Goal: Communication & Community: Participate in discussion

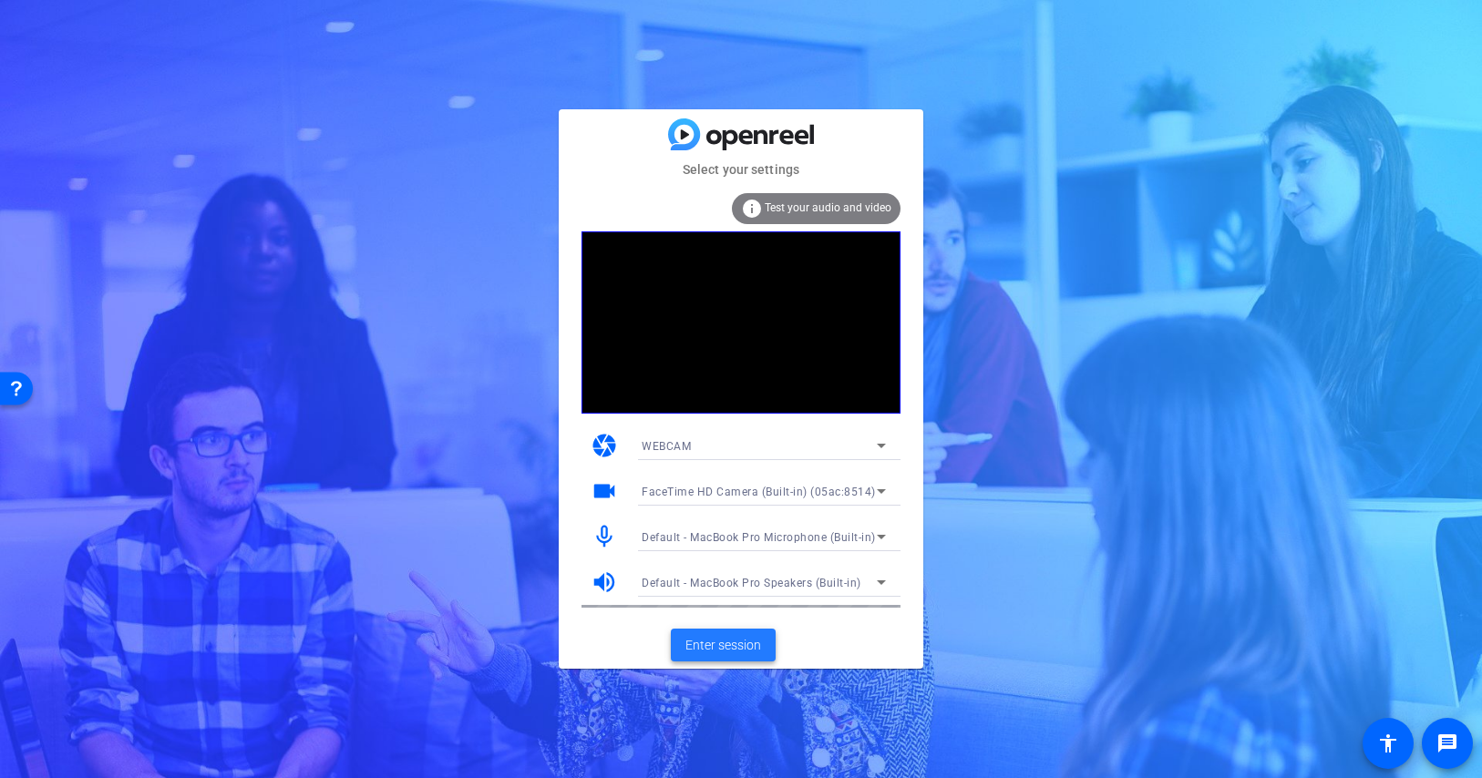
click at [725, 646] on span "Enter session" at bounding box center [723, 645] width 76 height 19
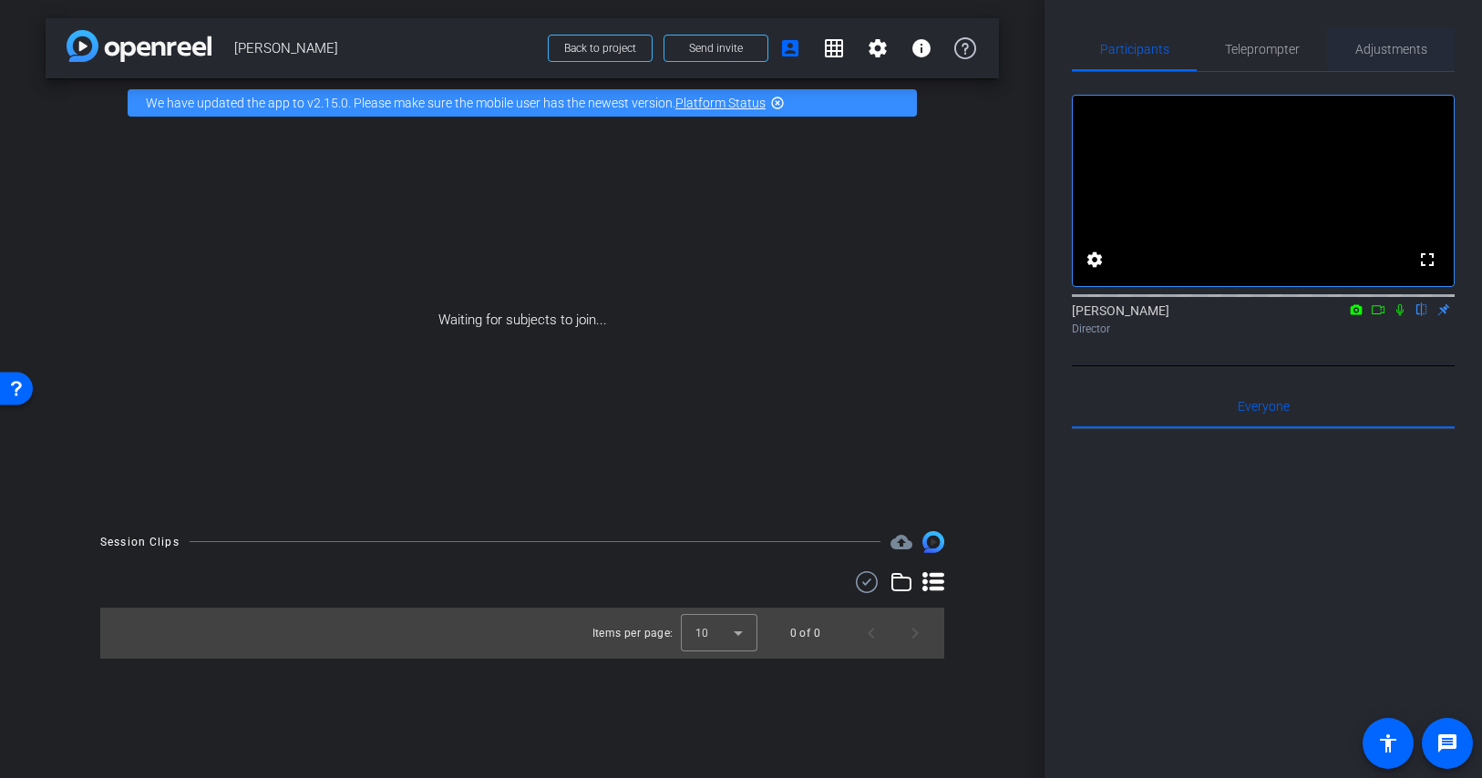
scroll to position [1, 0]
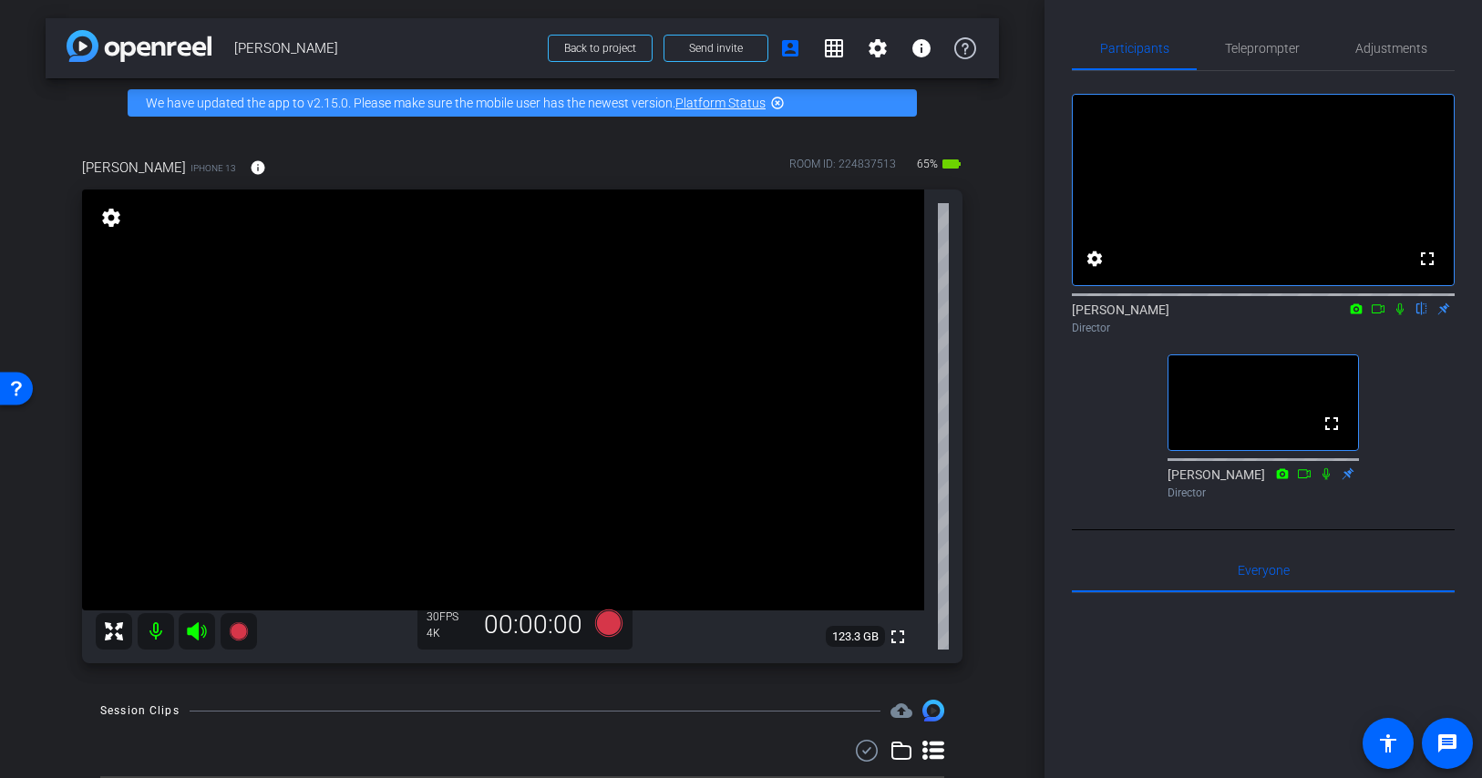
click at [1382, 315] on icon at bounding box center [1378, 309] width 15 height 13
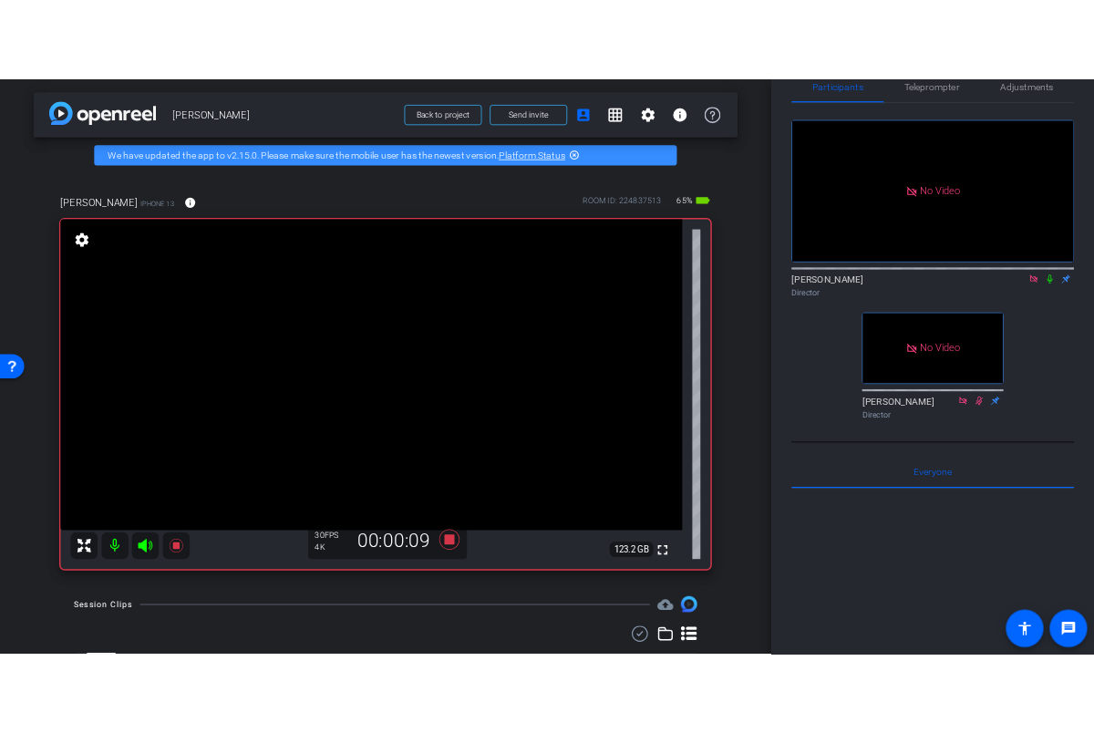
scroll to position [34, 0]
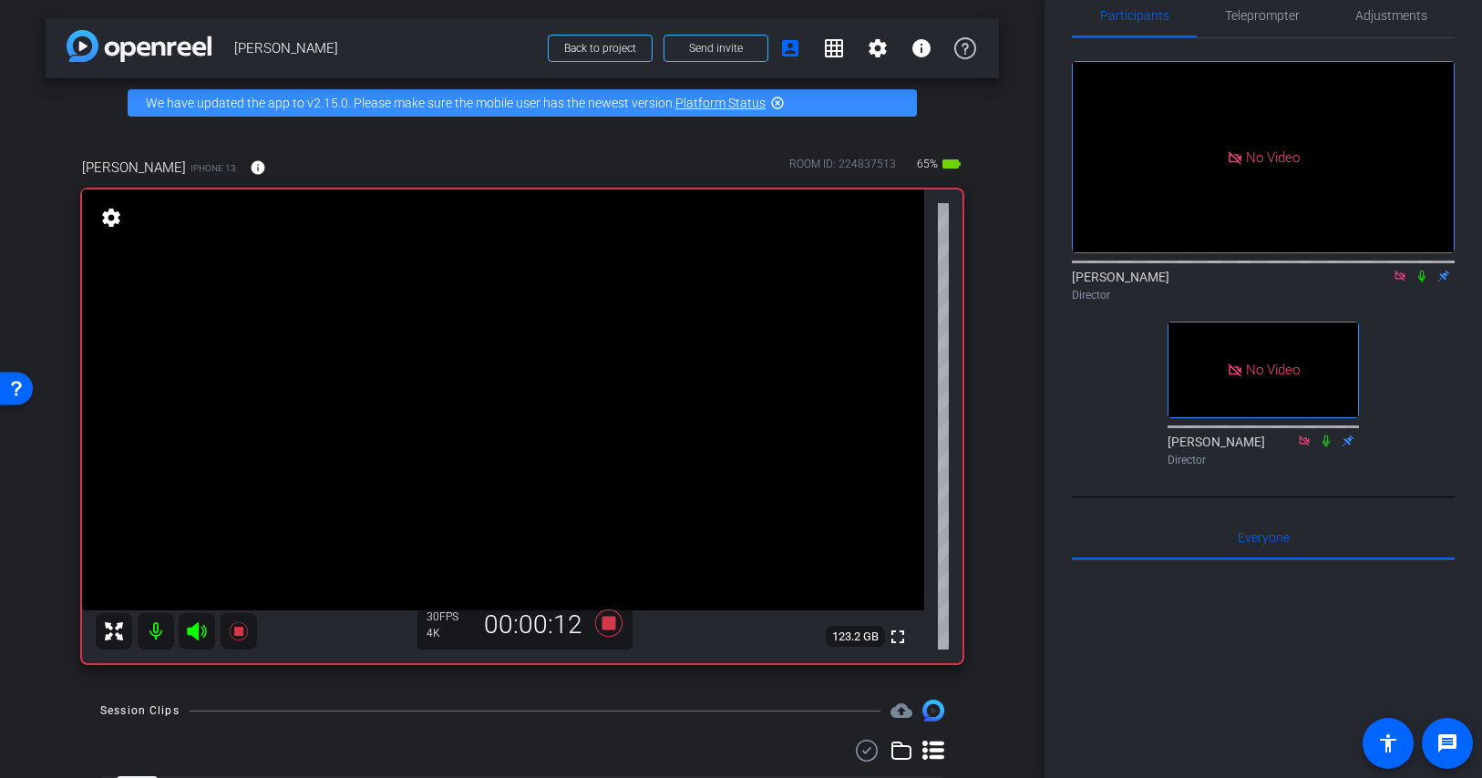
click at [1425, 283] on icon at bounding box center [1421, 276] width 15 height 13
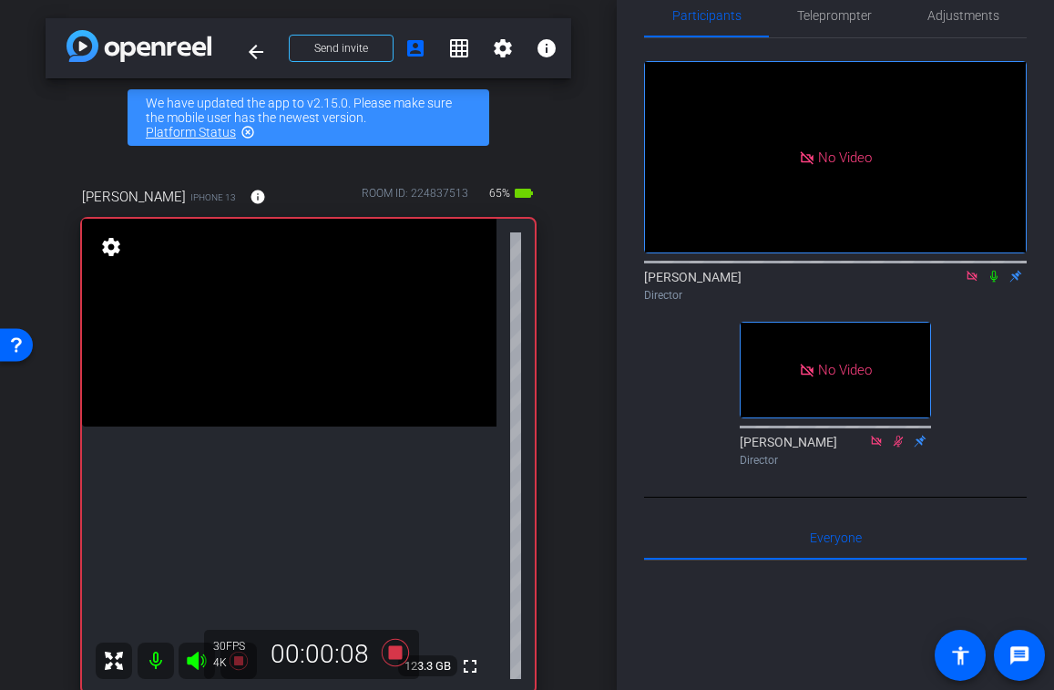
click at [996, 283] on icon at bounding box center [994, 276] width 15 height 13
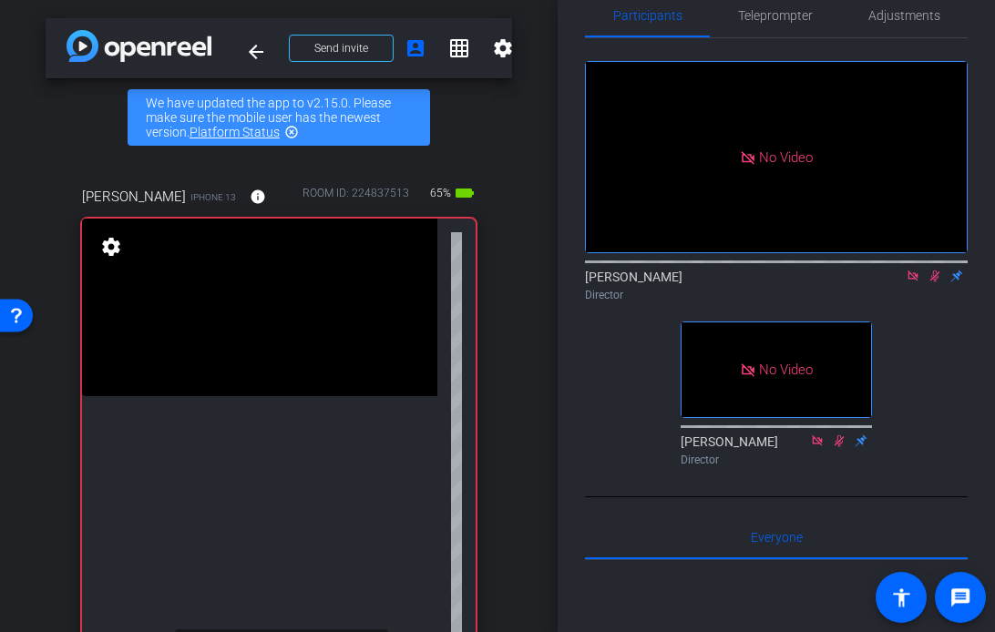
click at [937, 283] on icon at bounding box center [935, 276] width 15 height 13
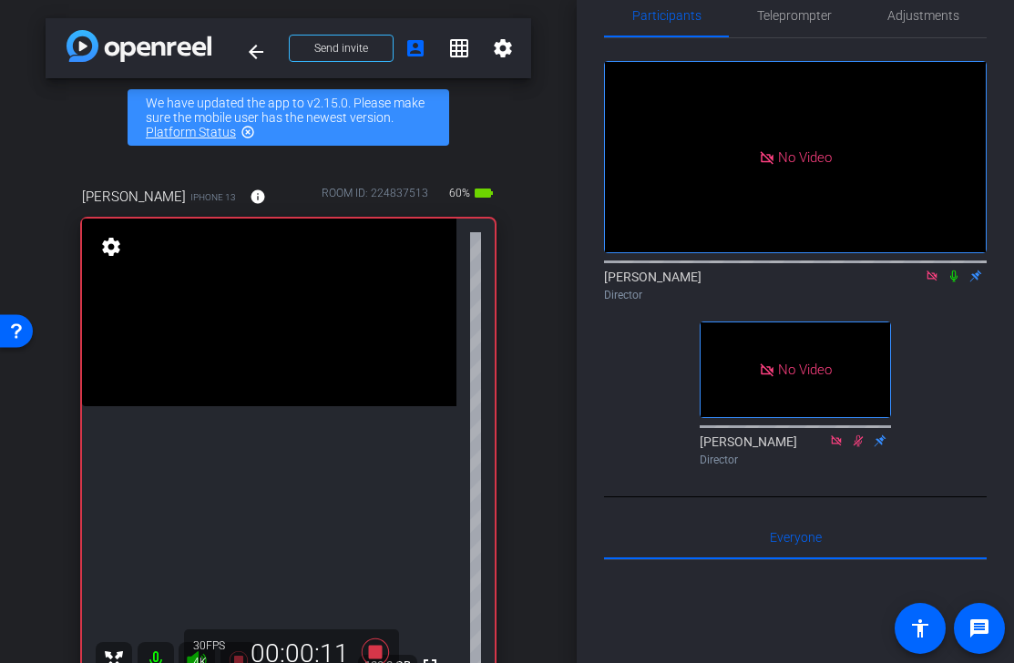
click at [955, 283] on icon at bounding box center [954, 276] width 15 height 13
click at [954, 283] on icon at bounding box center [954, 277] width 7 height 12
click at [954, 283] on icon at bounding box center [954, 276] width 15 height 13
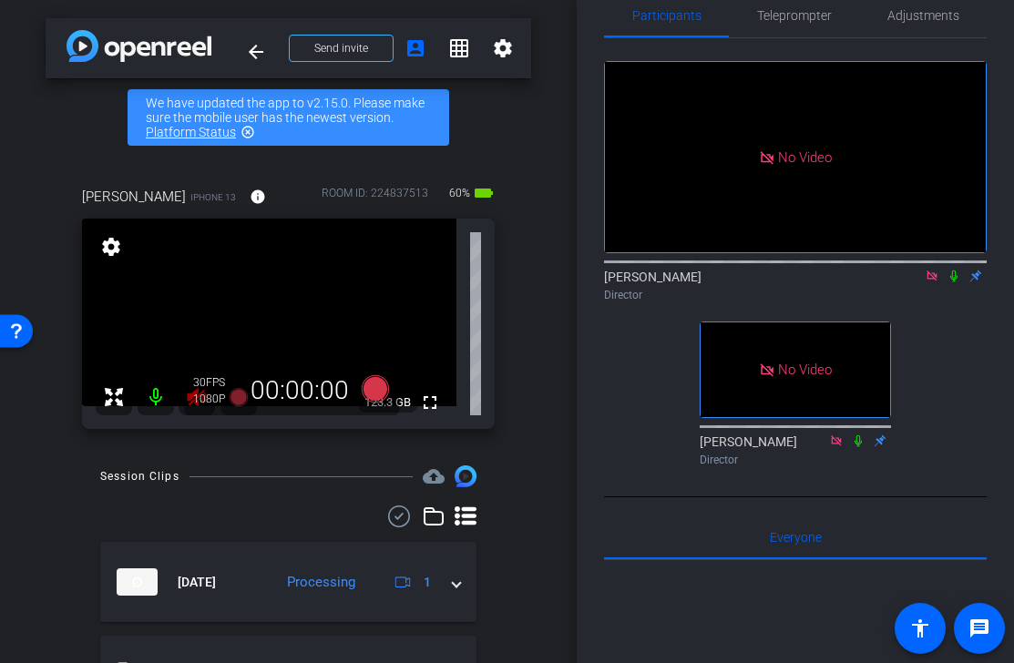
click at [520, 457] on div "arrow_back [PERSON_NAME] Back to project Send invite account_box grid_on settin…" at bounding box center [288, 331] width 577 height 663
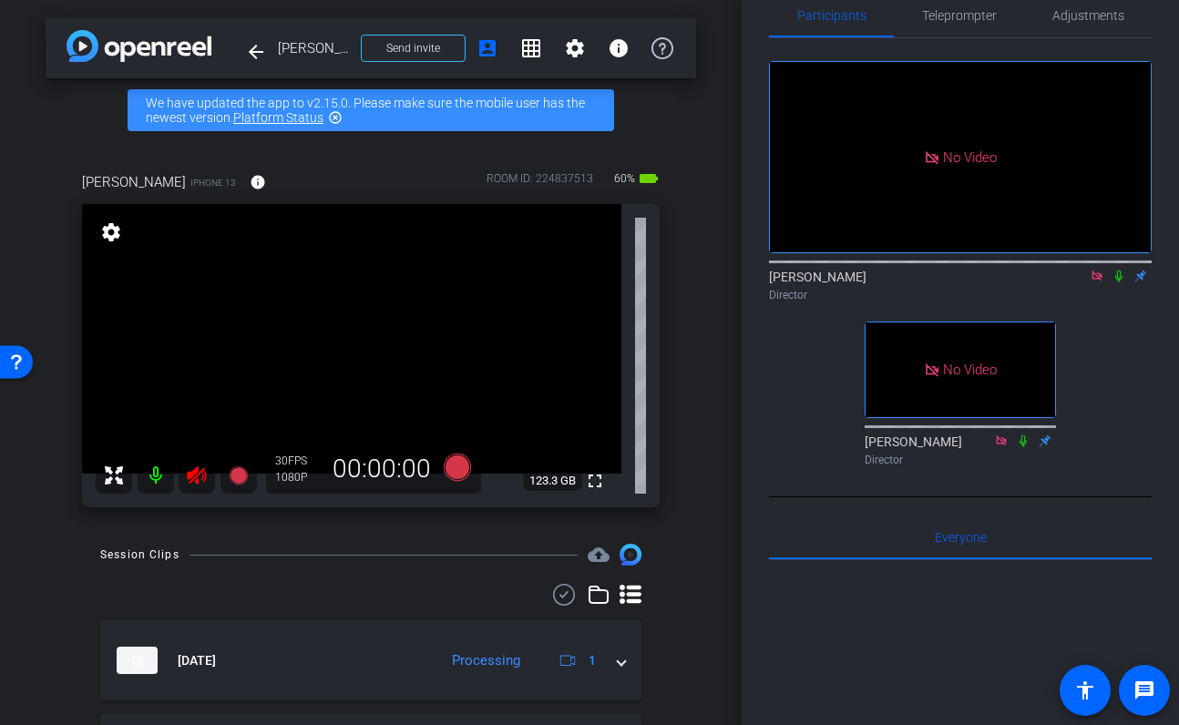
click at [195, 475] on icon at bounding box center [197, 476] width 22 height 22
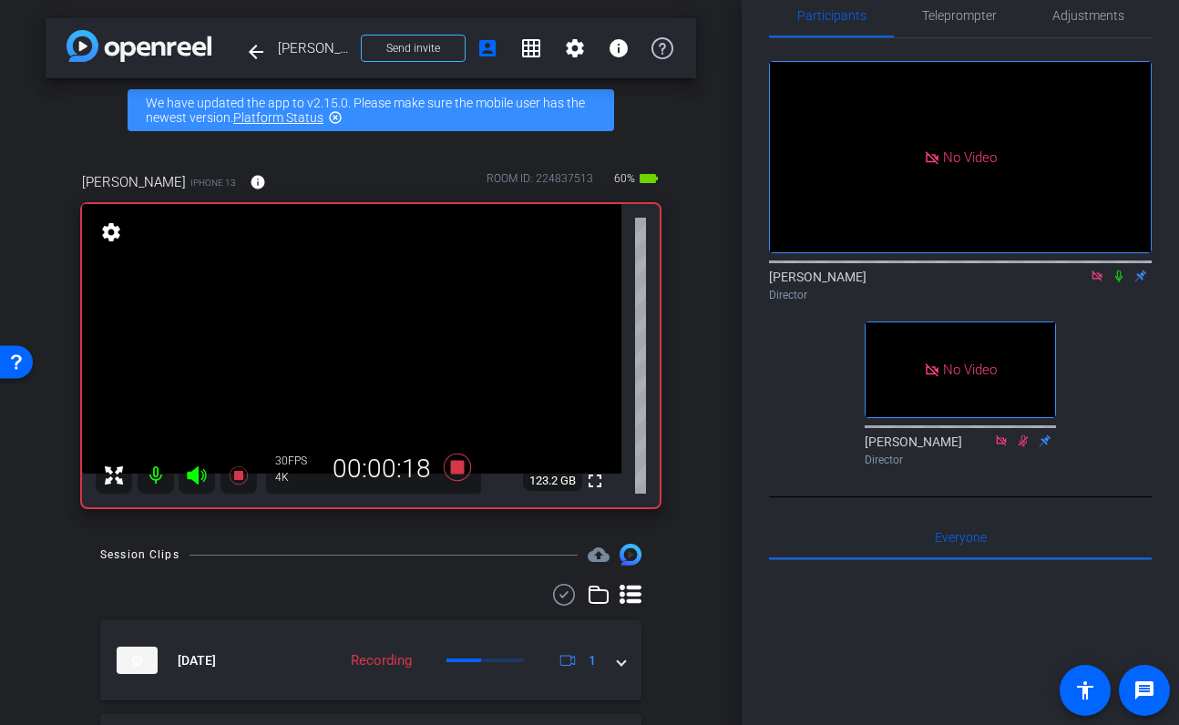
click at [1122, 283] on icon at bounding box center [1119, 276] width 15 height 13
click at [1118, 283] on icon at bounding box center [1119, 276] width 15 height 13
click at [1120, 283] on icon at bounding box center [1120, 277] width 10 height 12
click at [1122, 283] on icon at bounding box center [1119, 276] width 15 height 13
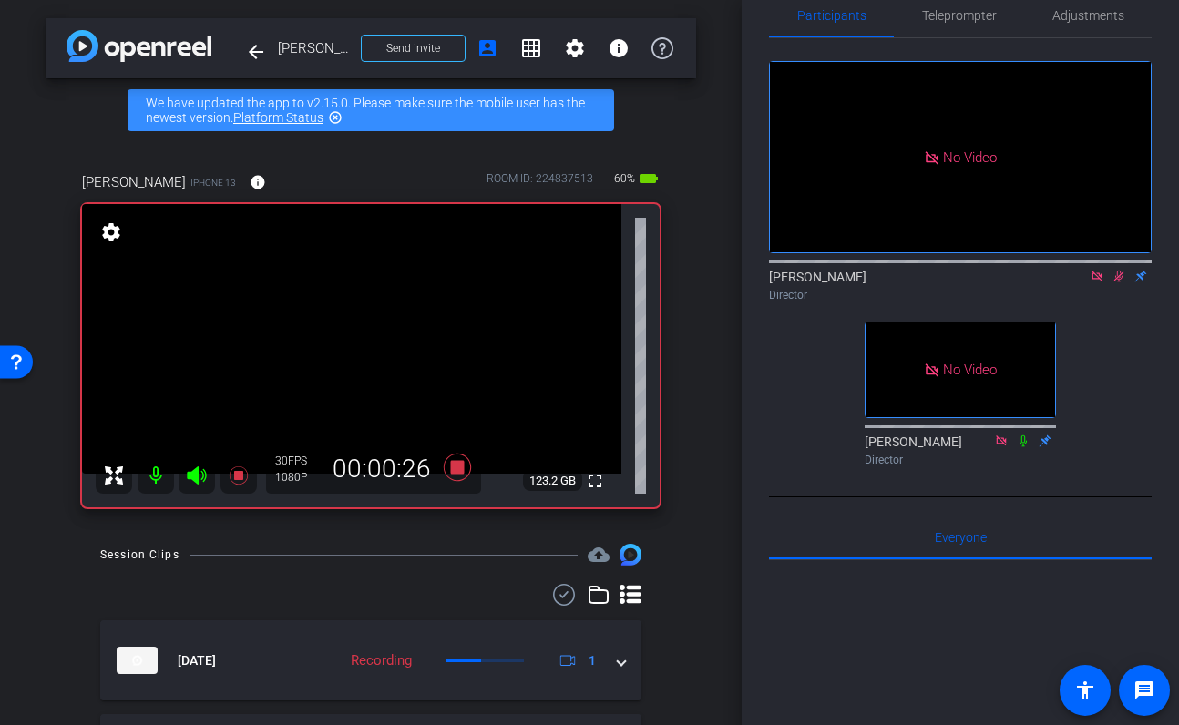
click at [1119, 283] on icon at bounding box center [1120, 277] width 10 height 12
click at [1120, 283] on icon at bounding box center [1119, 276] width 15 height 13
click at [1121, 283] on icon at bounding box center [1119, 276] width 15 height 13
click at [1117, 283] on icon at bounding box center [1119, 276] width 15 height 13
click at [1122, 283] on icon at bounding box center [1120, 277] width 10 height 12
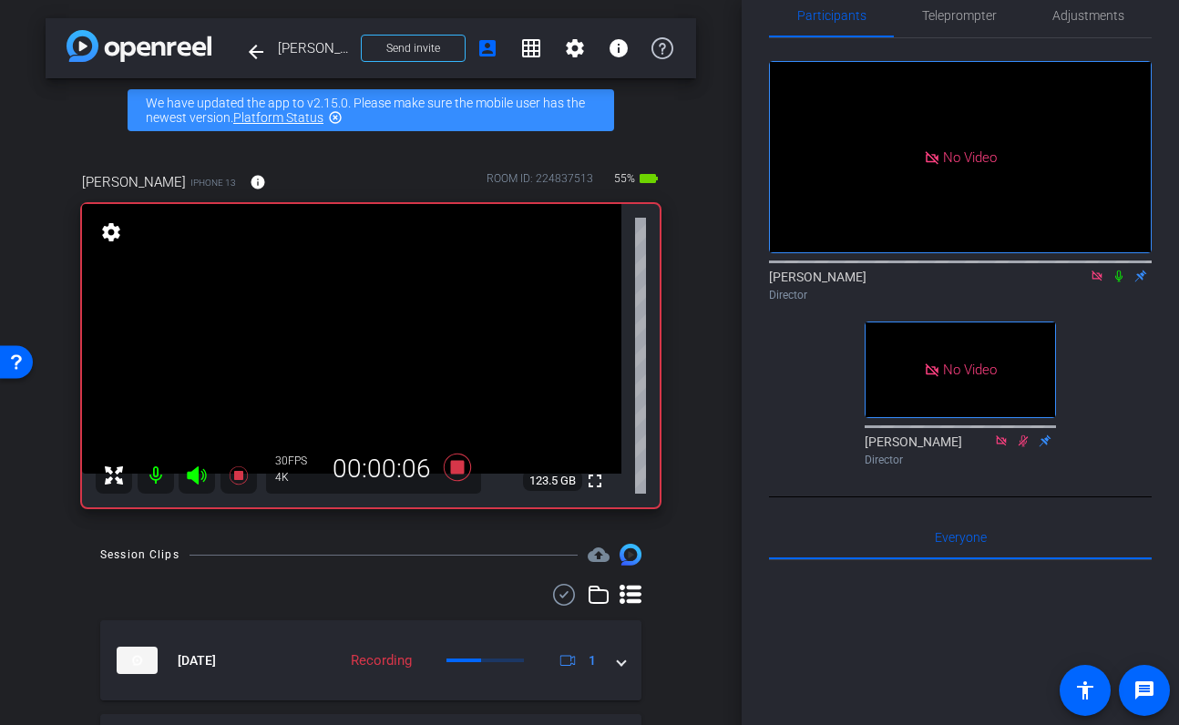
click at [1122, 283] on icon at bounding box center [1119, 276] width 15 height 13
click at [1121, 283] on icon at bounding box center [1120, 277] width 10 height 12
click at [1124, 283] on icon at bounding box center [1119, 276] width 15 height 13
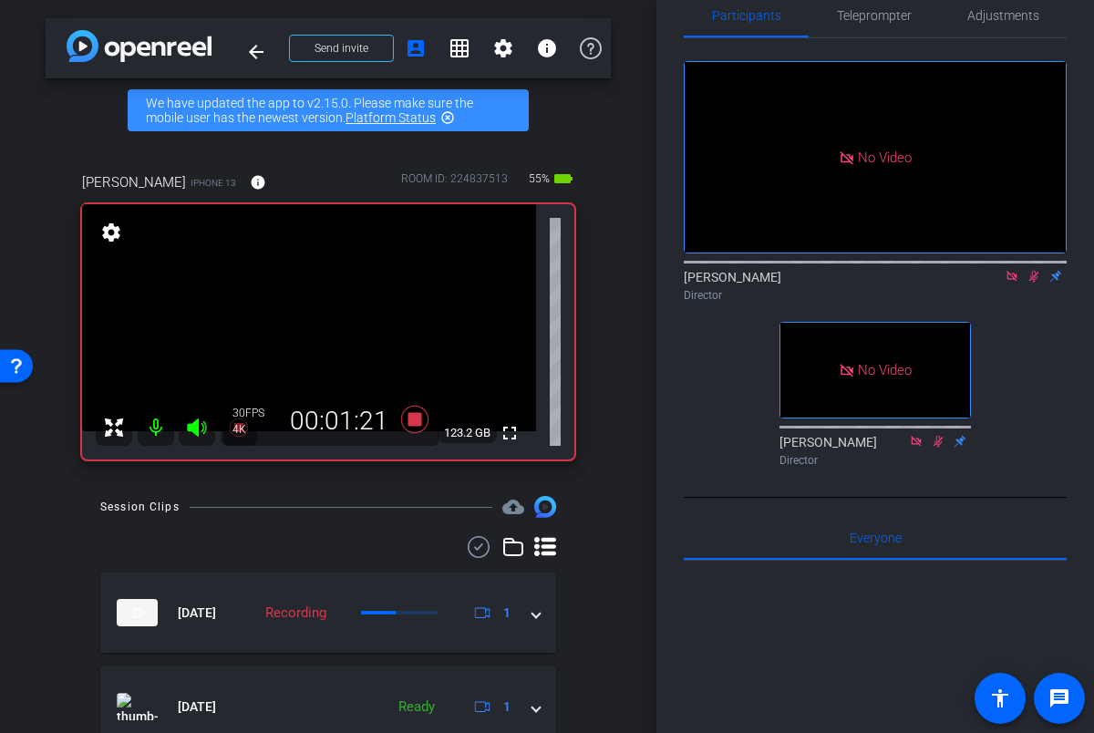
click at [1035, 283] on icon at bounding box center [1034, 277] width 10 height 12
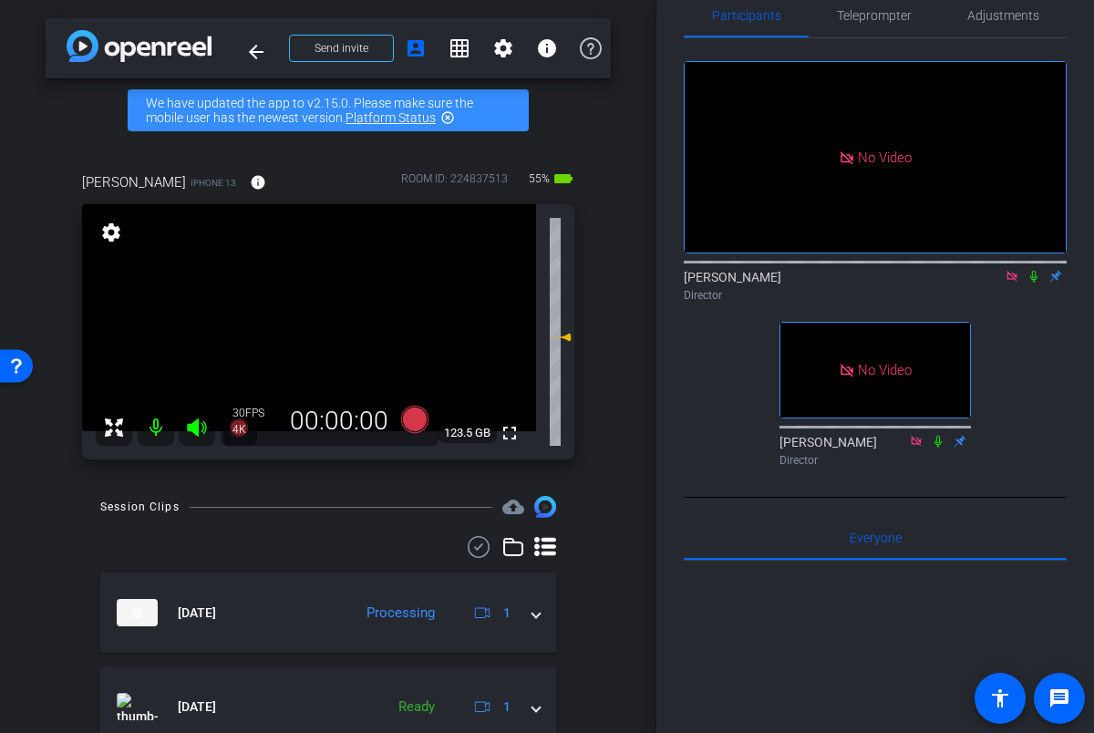
click at [1036, 283] on icon at bounding box center [1033, 276] width 15 height 13
click at [1034, 283] on icon at bounding box center [1033, 276] width 15 height 13
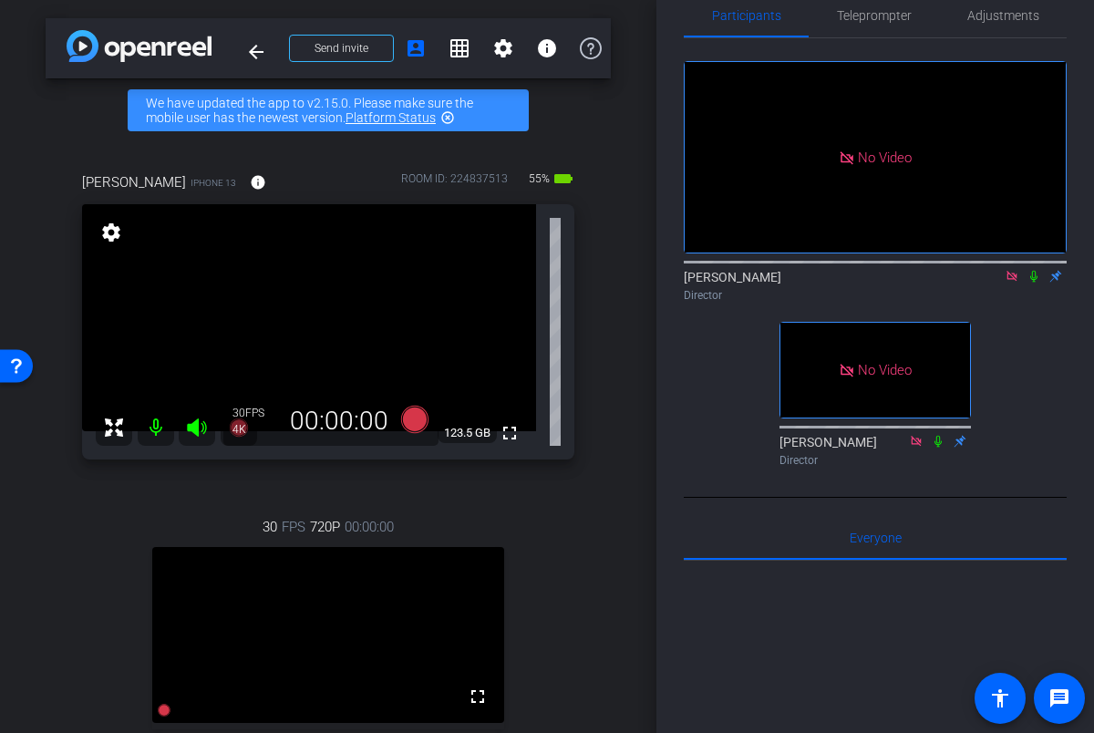
click at [1033, 283] on icon at bounding box center [1033, 277] width 7 height 12
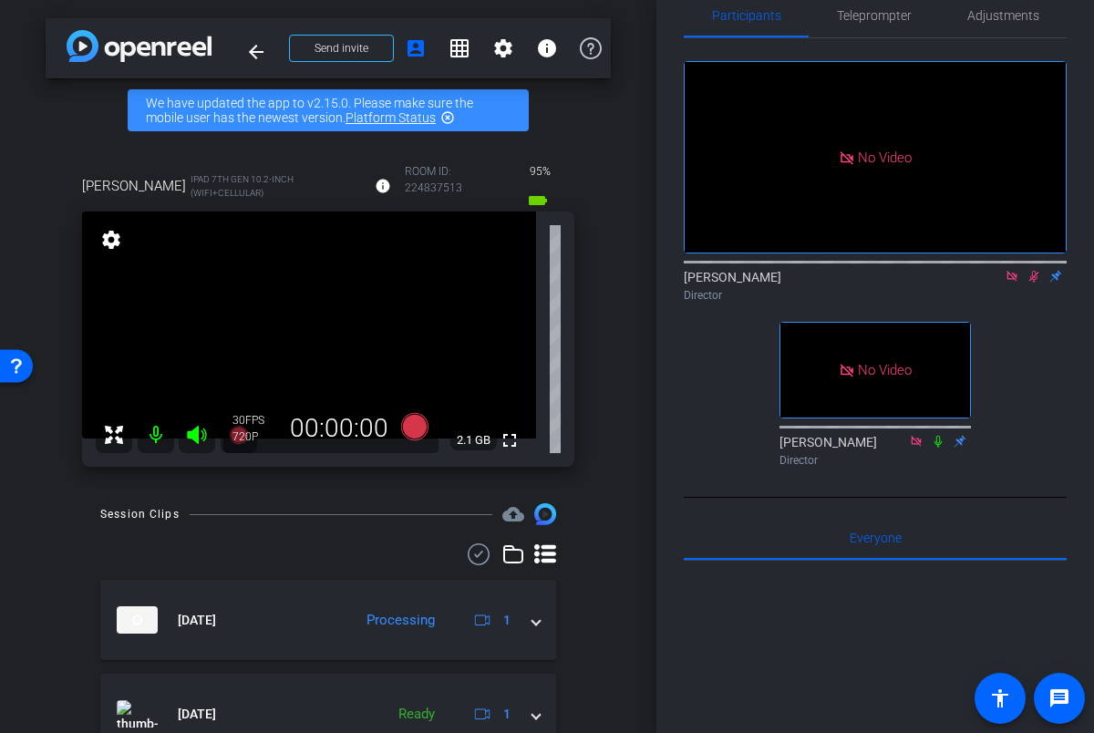
click at [1037, 283] on icon at bounding box center [1033, 276] width 15 height 13
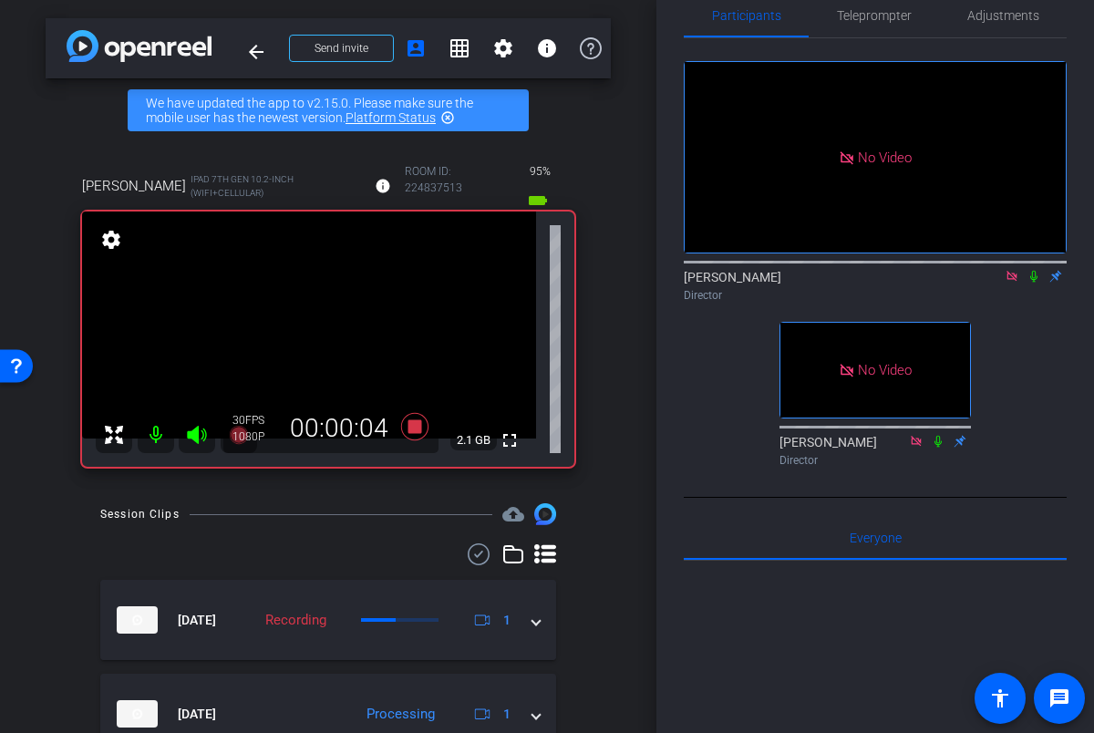
click at [1037, 283] on icon at bounding box center [1033, 276] width 15 height 13
click at [1036, 283] on icon at bounding box center [1034, 277] width 10 height 12
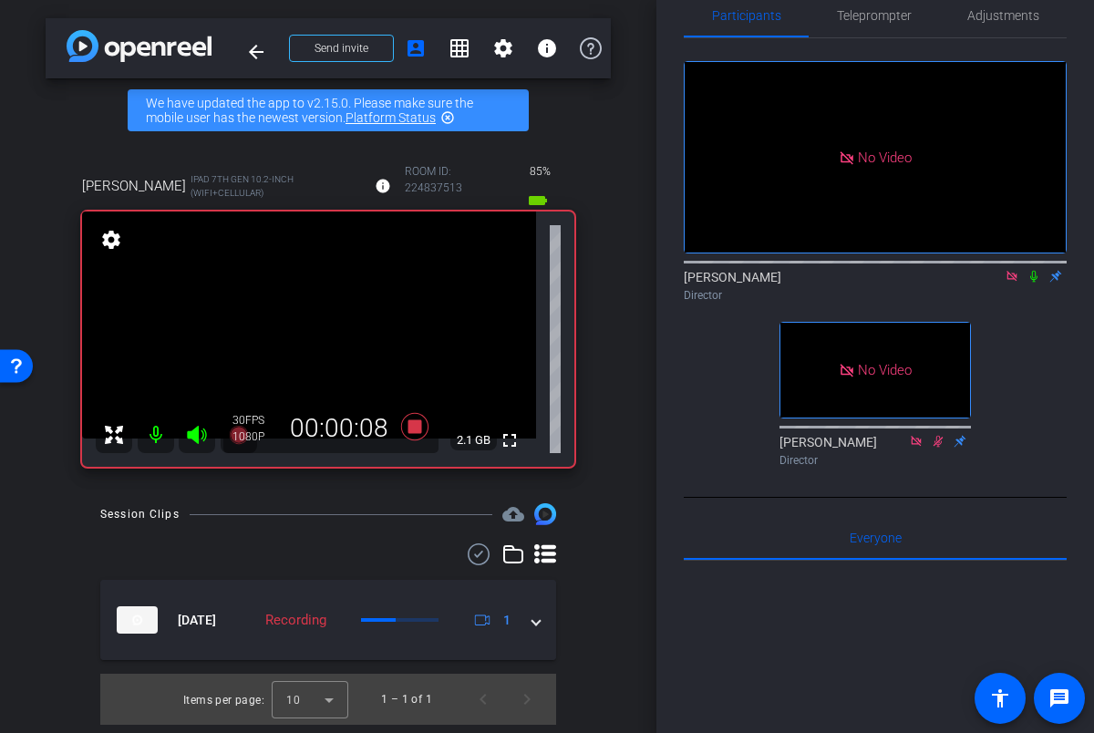
click at [1033, 283] on icon at bounding box center [1033, 277] width 7 height 12
click at [1036, 283] on icon at bounding box center [1033, 276] width 15 height 13
click at [1033, 283] on icon at bounding box center [1033, 276] width 15 height 13
click at [1038, 283] on icon at bounding box center [1033, 276] width 15 height 13
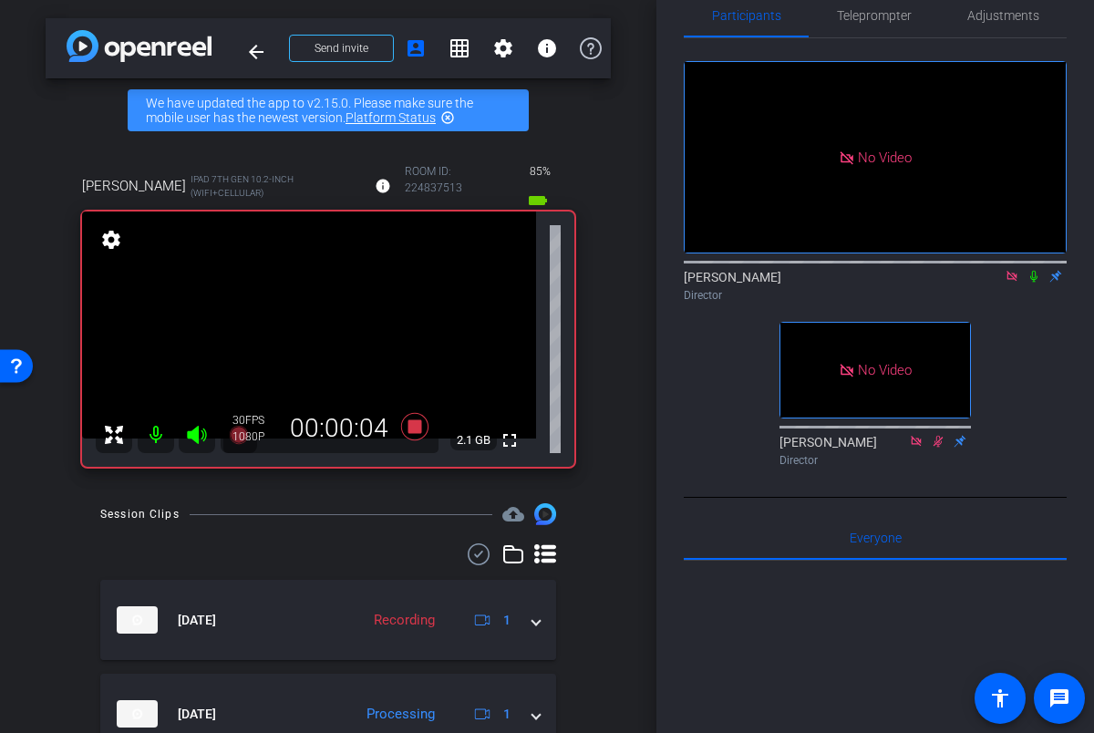
click at [1033, 283] on icon at bounding box center [1033, 276] width 15 height 13
click at [1033, 283] on icon at bounding box center [1034, 277] width 10 height 12
click at [1033, 283] on icon at bounding box center [1033, 276] width 15 height 13
click at [1036, 283] on icon at bounding box center [1034, 277] width 10 height 12
click at [1034, 283] on icon at bounding box center [1033, 277] width 7 height 12
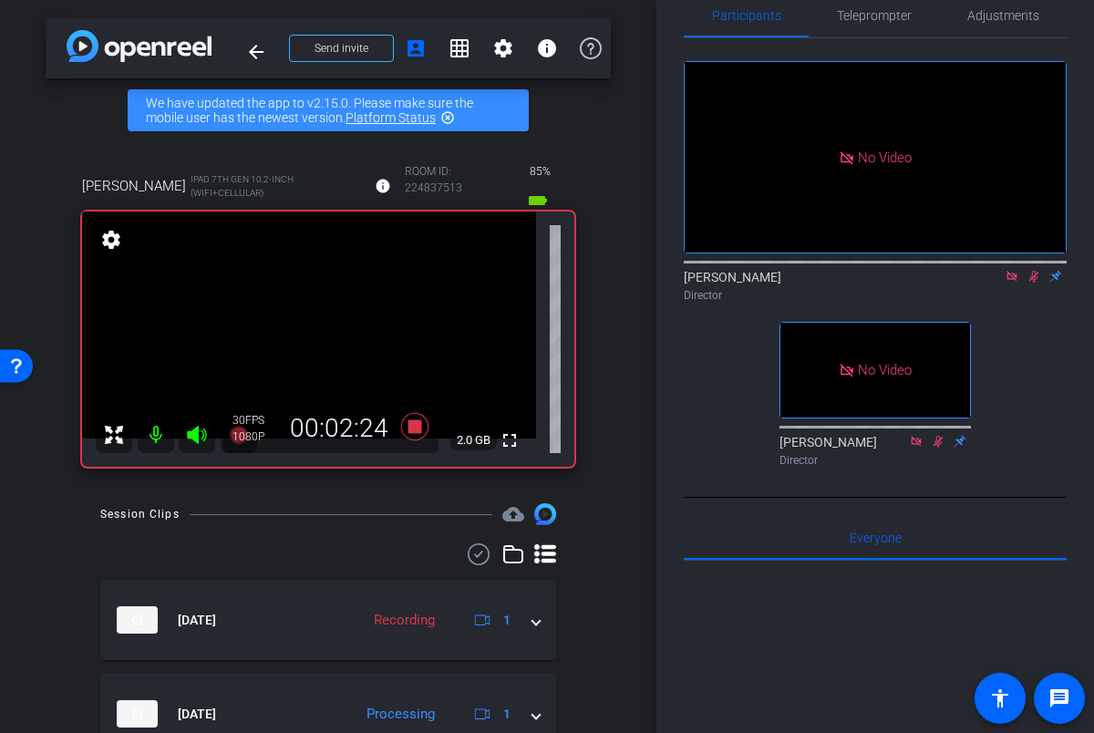
click at [1033, 283] on icon at bounding box center [1033, 276] width 15 height 13
click at [1034, 283] on icon at bounding box center [1033, 277] width 7 height 12
click at [1036, 283] on icon at bounding box center [1033, 276] width 15 height 13
click at [1037, 283] on icon at bounding box center [1033, 276] width 15 height 13
click at [1036, 283] on icon at bounding box center [1034, 277] width 10 height 12
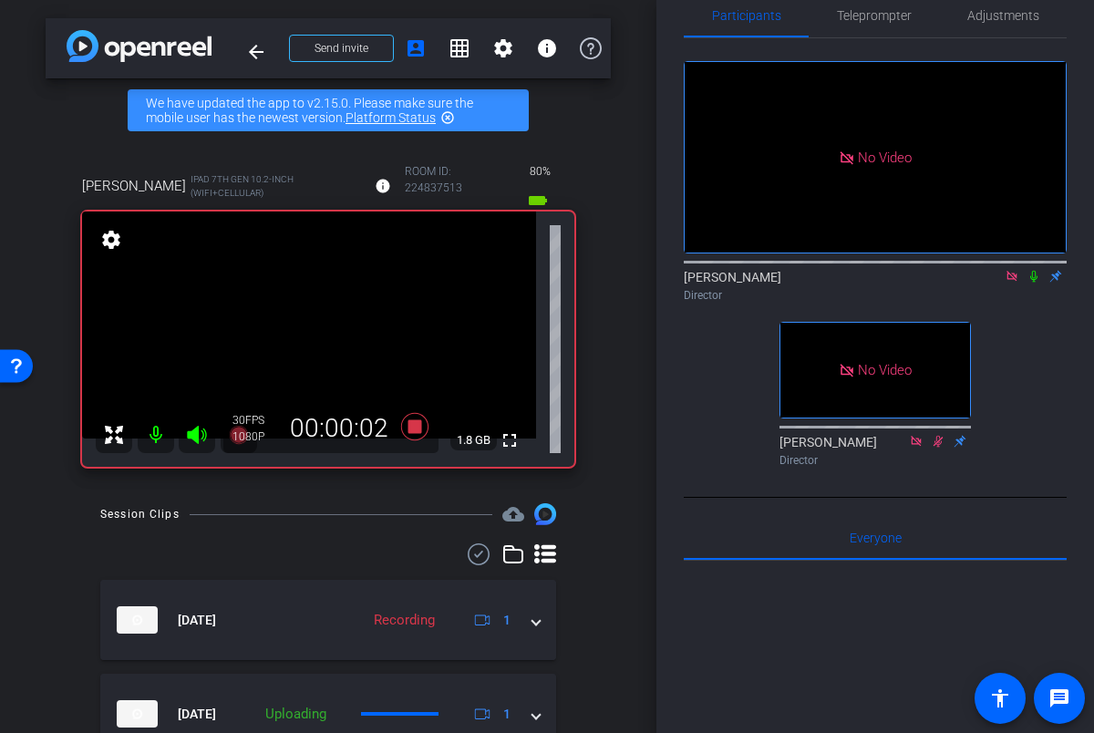
click at [1036, 283] on icon at bounding box center [1033, 276] width 15 height 13
click at [1034, 283] on icon at bounding box center [1034, 277] width 10 height 12
click at [1033, 283] on icon at bounding box center [1033, 277] width 7 height 12
click at [1035, 283] on icon at bounding box center [1033, 276] width 15 height 13
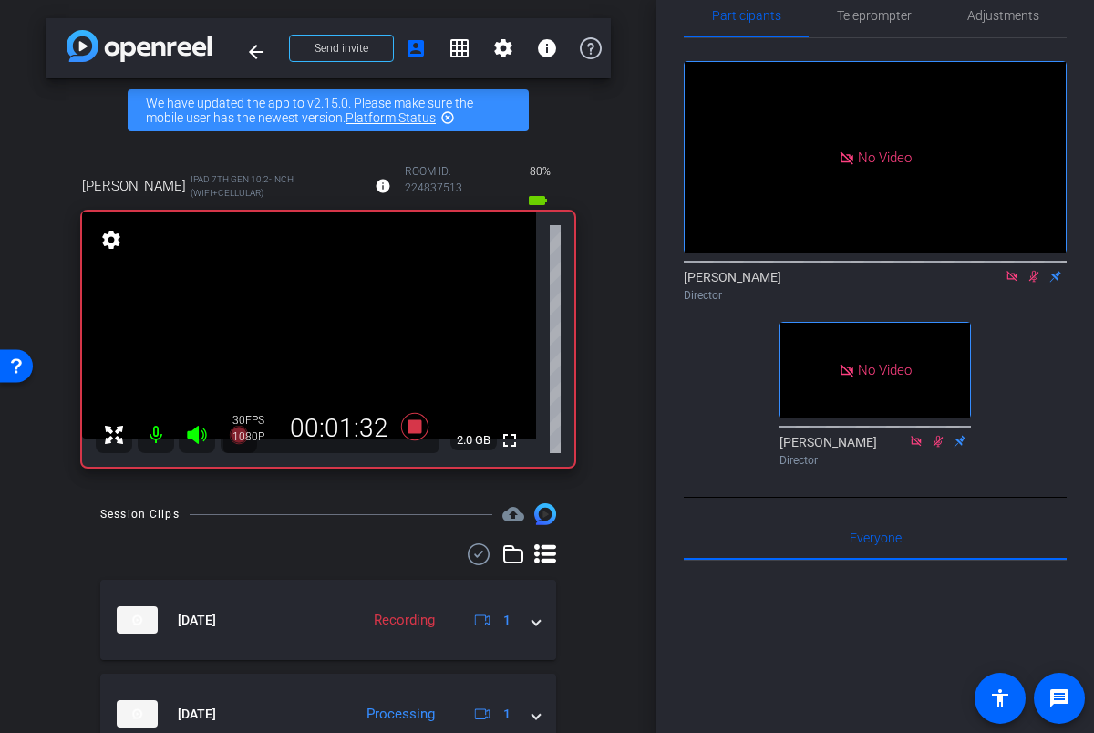
click at [1035, 283] on icon at bounding box center [1033, 276] width 15 height 13
click at [1032, 283] on icon at bounding box center [1033, 276] width 15 height 13
click at [1037, 283] on icon at bounding box center [1033, 276] width 15 height 13
click at [1035, 283] on icon at bounding box center [1033, 276] width 15 height 13
click at [1036, 283] on icon at bounding box center [1033, 276] width 15 height 13
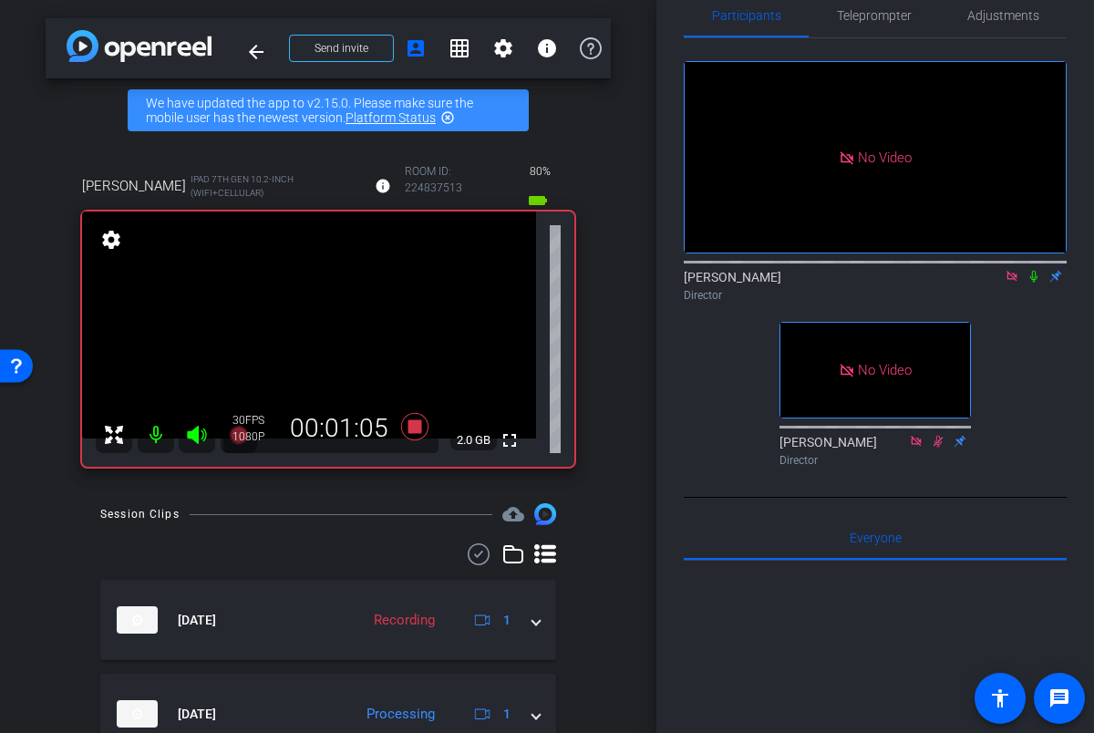
click at [1033, 283] on icon at bounding box center [1033, 276] width 15 height 13
click at [1032, 283] on icon at bounding box center [1033, 276] width 15 height 13
click at [1035, 283] on icon at bounding box center [1033, 276] width 15 height 13
click at [1034, 283] on icon at bounding box center [1033, 276] width 15 height 13
click at [1034, 283] on icon at bounding box center [1033, 277] width 7 height 12
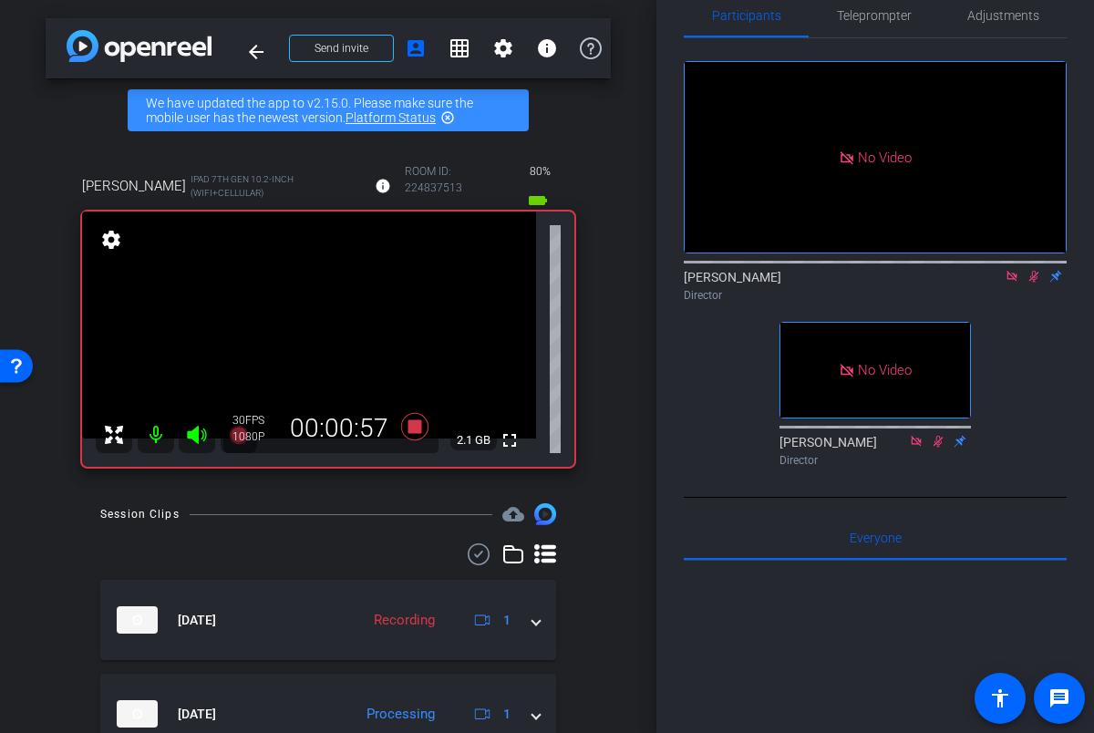
click at [1035, 283] on icon at bounding box center [1033, 276] width 15 height 13
click at [1033, 283] on icon at bounding box center [1033, 277] width 7 height 12
click at [1035, 283] on icon at bounding box center [1034, 277] width 10 height 12
click at [1035, 283] on icon at bounding box center [1033, 276] width 15 height 13
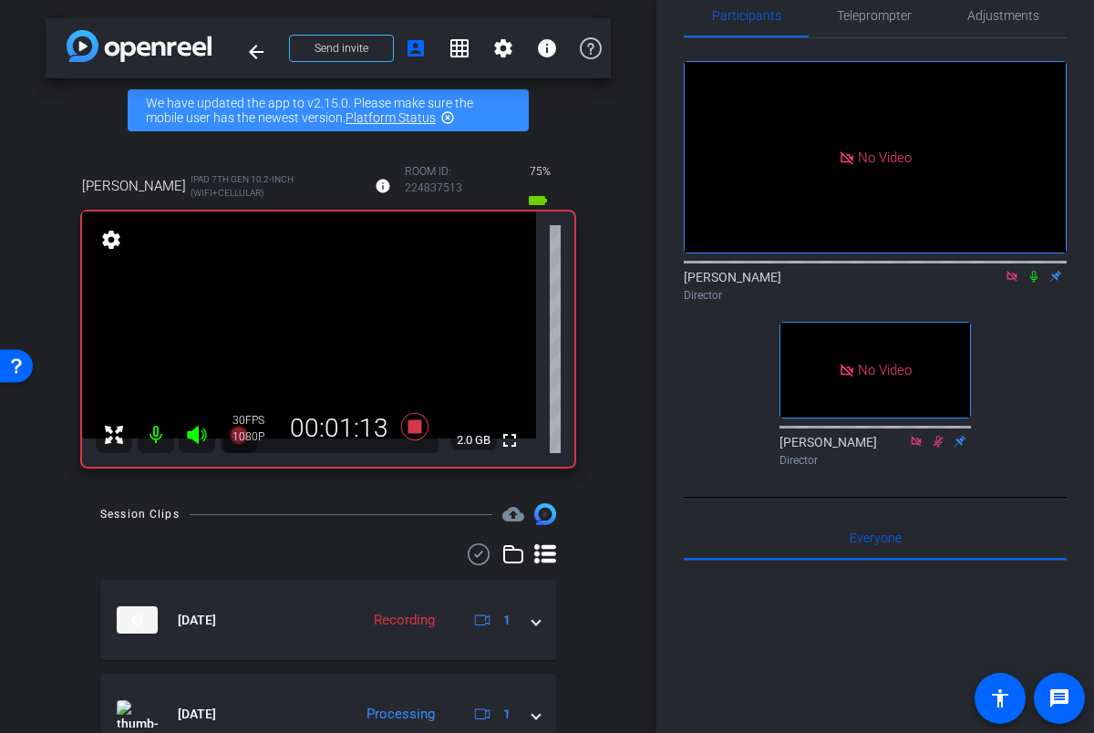
click at [1037, 283] on icon at bounding box center [1033, 276] width 15 height 13
click at [1038, 283] on icon at bounding box center [1033, 276] width 15 height 13
click at [1033, 283] on icon at bounding box center [1034, 277] width 10 height 12
click at [1033, 283] on icon at bounding box center [1033, 277] width 7 height 12
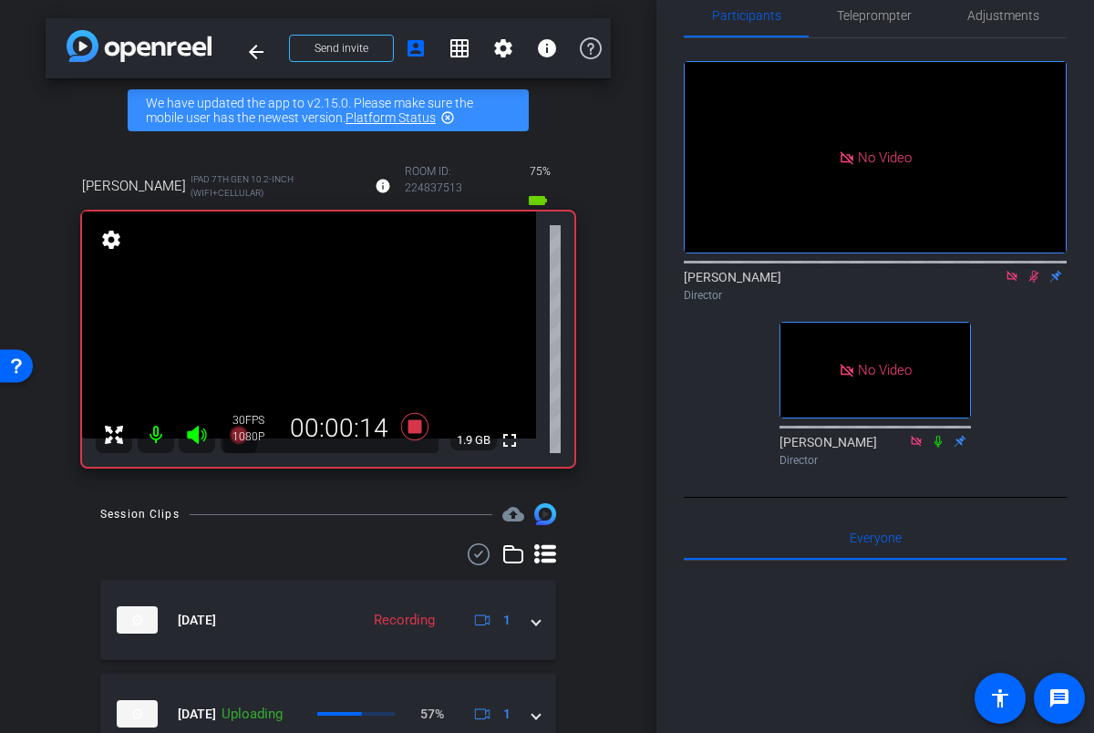
click at [1033, 283] on icon at bounding box center [1034, 277] width 10 height 12
click at [1036, 283] on icon at bounding box center [1033, 276] width 15 height 13
click at [1037, 283] on icon at bounding box center [1033, 276] width 15 height 13
click at [1034, 283] on icon at bounding box center [1033, 276] width 15 height 13
click at [1035, 283] on icon at bounding box center [1033, 277] width 7 height 12
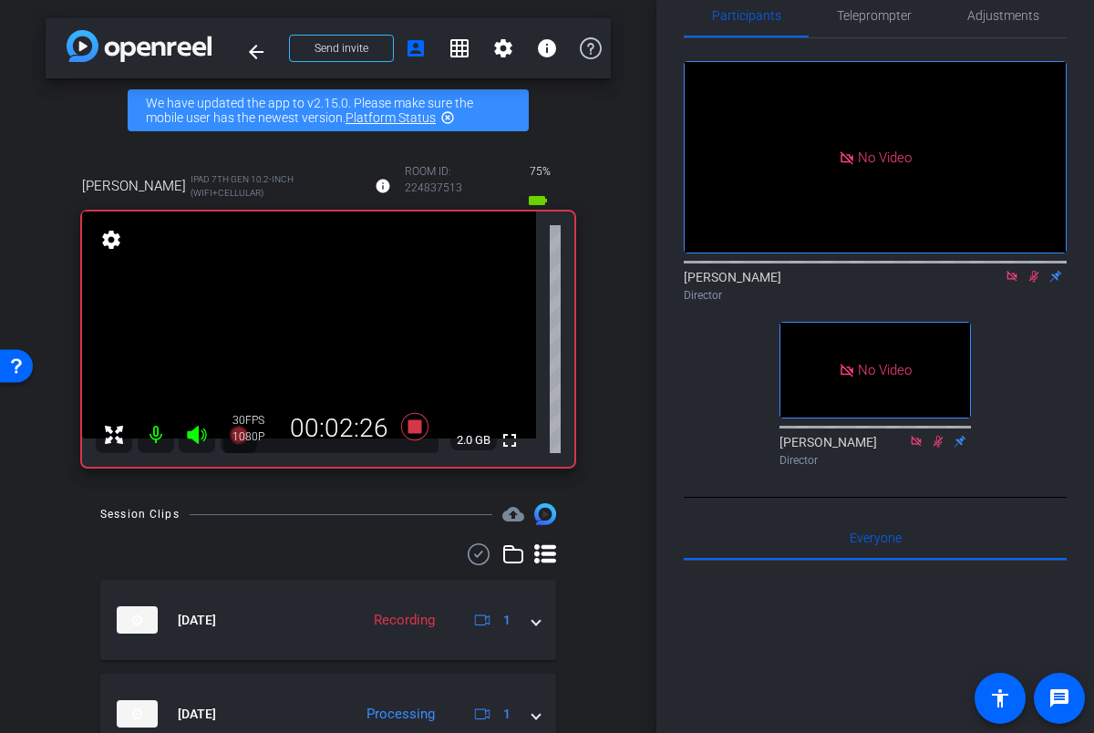
click at [1035, 283] on icon at bounding box center [1034, 277] width 10 height 12
click at [1035, 283] on icon at bounding box center [1033, 276] width 15 height 13
click at [1034, 283] on icon at bounding box center [1034, 277] width 10 height 12
click at [1034, 283] on icon at bounding box center [1033, 277] width 7 height 12
click at [1034, 283] on icon at bounding box center [1034, 277] width 10 height 12
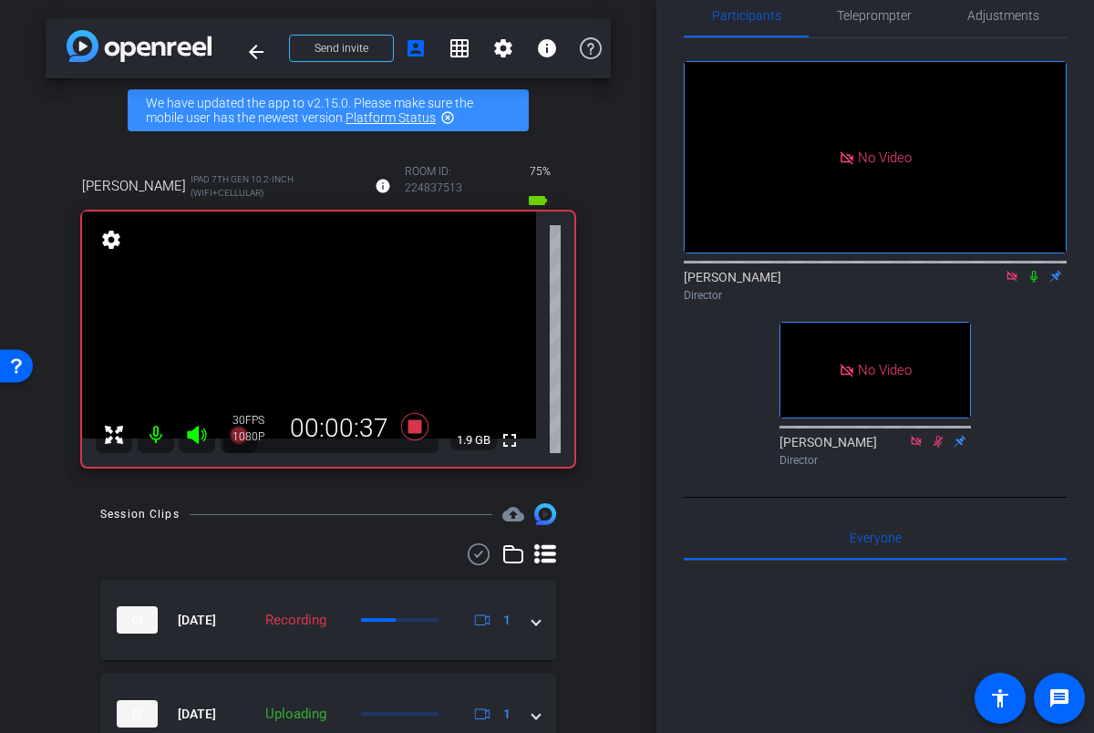
click at [1034, 283] on icon at bounding box center [1033, 277] width 7 height 12
click at [1033, 283] on icon at bounding box center [1033, 276] width 15 height 13
click at [1037, 283] on icon at bounding box center [1033, 276] width 15 height 13
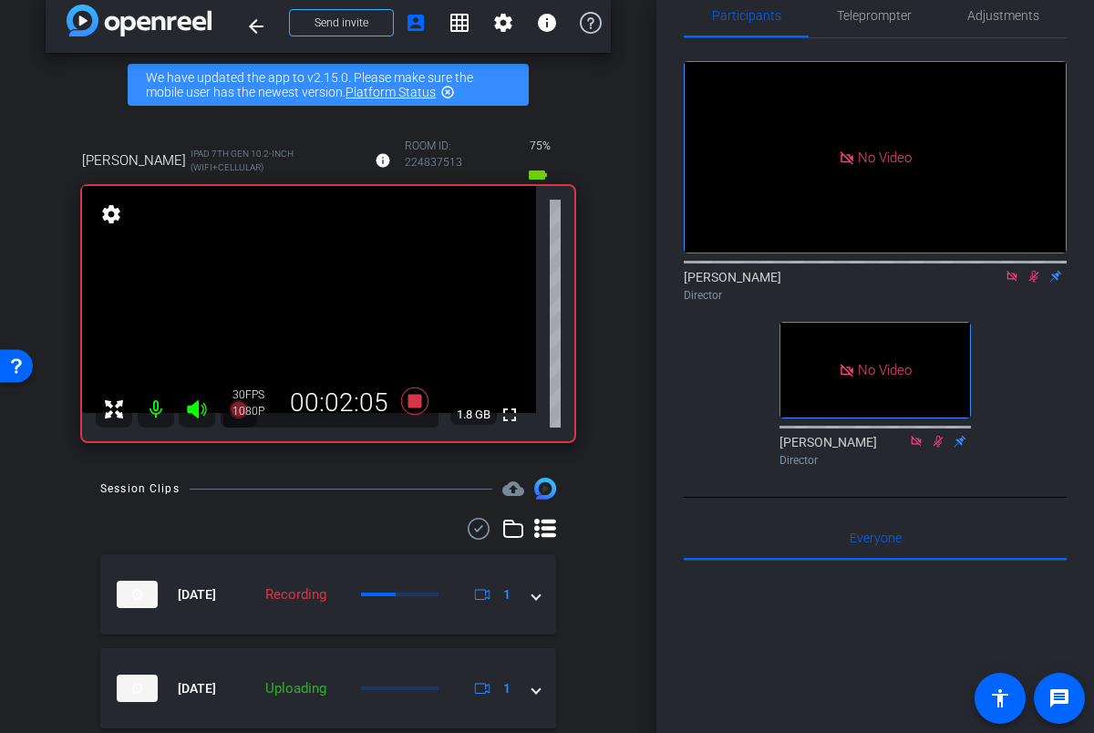
scroll to position [0, 0]
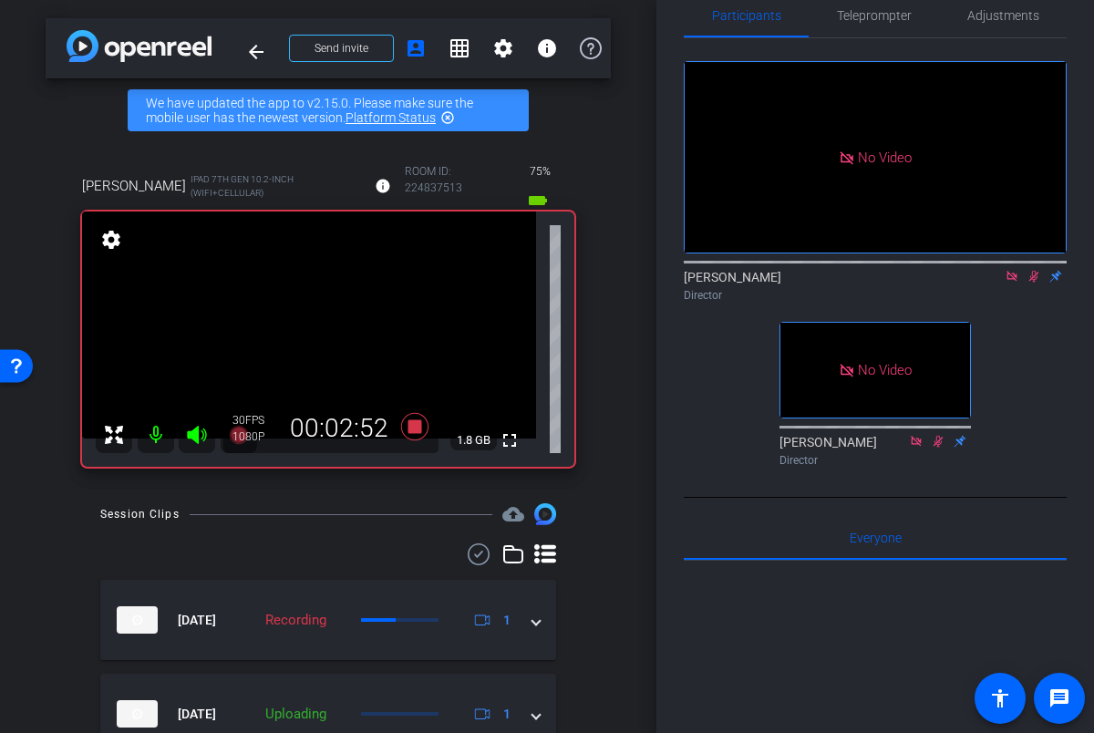
click at [1033, 283] on icon at bounding box center [1033, 276] width 15 height 13
click at [1034, 283] on icon at bounding box center [1033, 277] width 7 height 12
click at [1033, 283] on icon at bounding box center [1033, 276] width 15 height 13
click at [1032, 283] on icon at bounding box center [1033, 276] width 15 height 13
click at [1034, 283] on icon at bounding box center [1034, 277] width 10 height 12
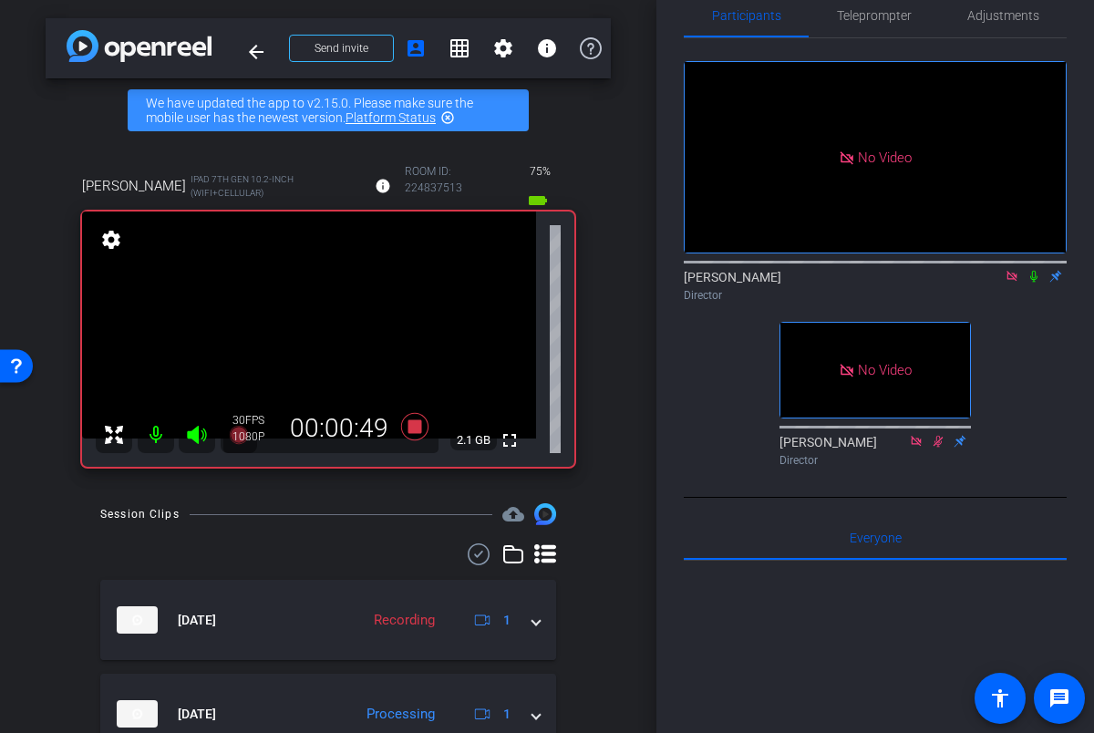
click at [1035, 283] on icon at bounding box center [1033, 276] width 15 height 13
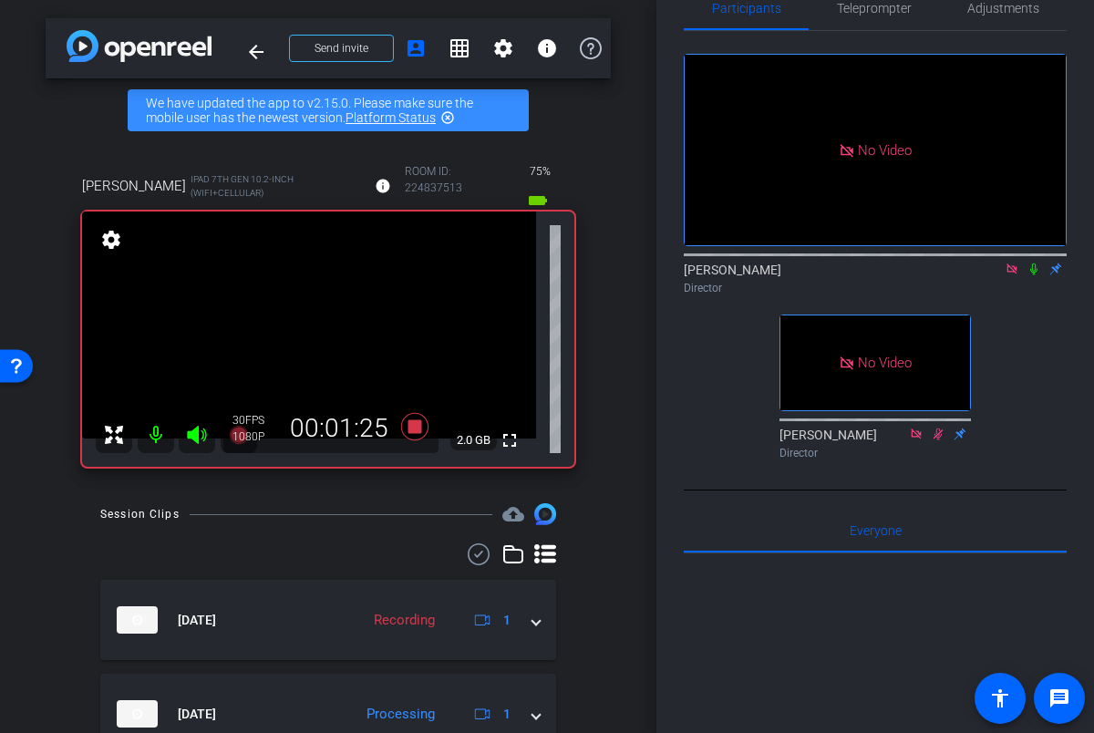
scroll to position [39, 0]
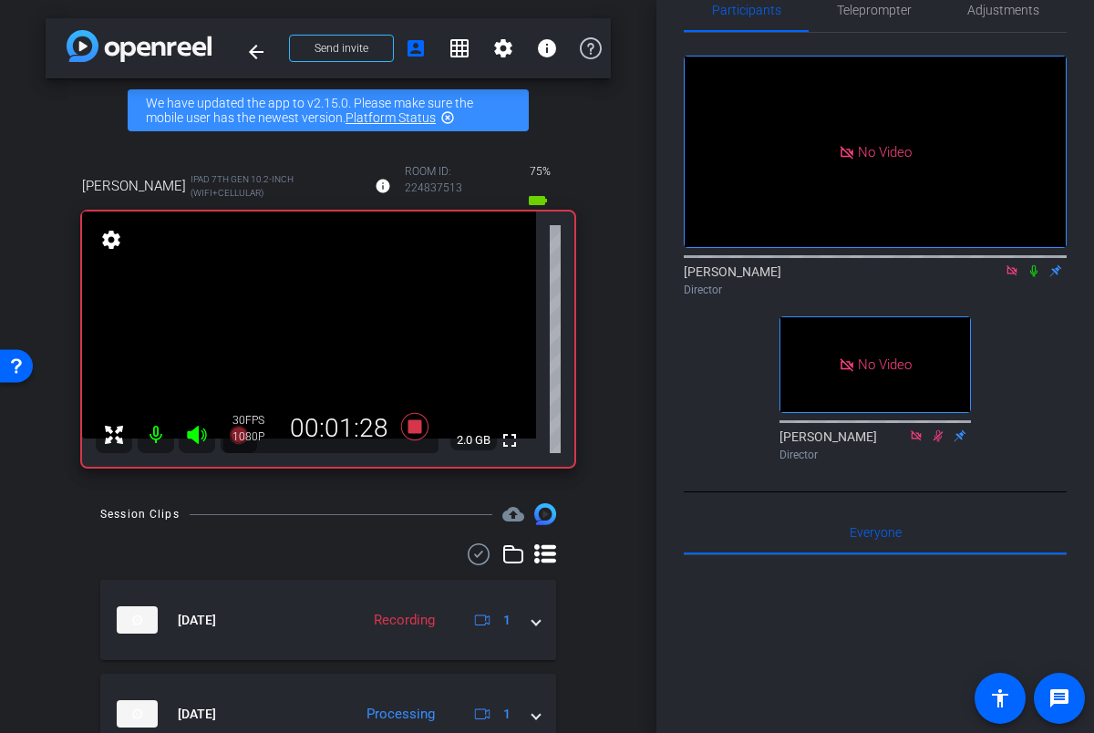
click at [1037, 277] on icon at bounding box center [1033, 270] width 15 height 13
click at [1034, 277] on icon at bounding box center [1034, 271] width 10 height 12
click at [1033, 277] on icon at bounding box center [1033, 270] width 15 height 13
click at [1032, 277] on icon at bounding box center [1034, 271] width 10 height 12
click at [1033, 277] on icon at bounding box center [1033, 271] width 7 height 12
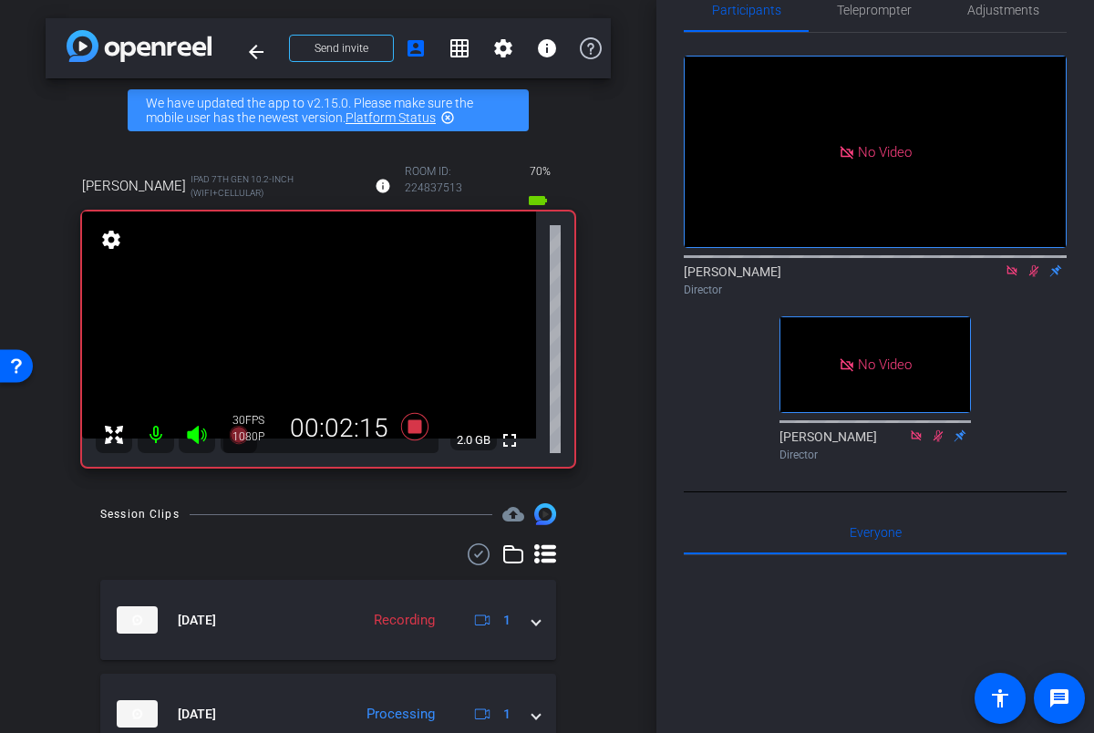
click at [1034, 277] on icon at bounding box center [1033, 270] width 15 height 13
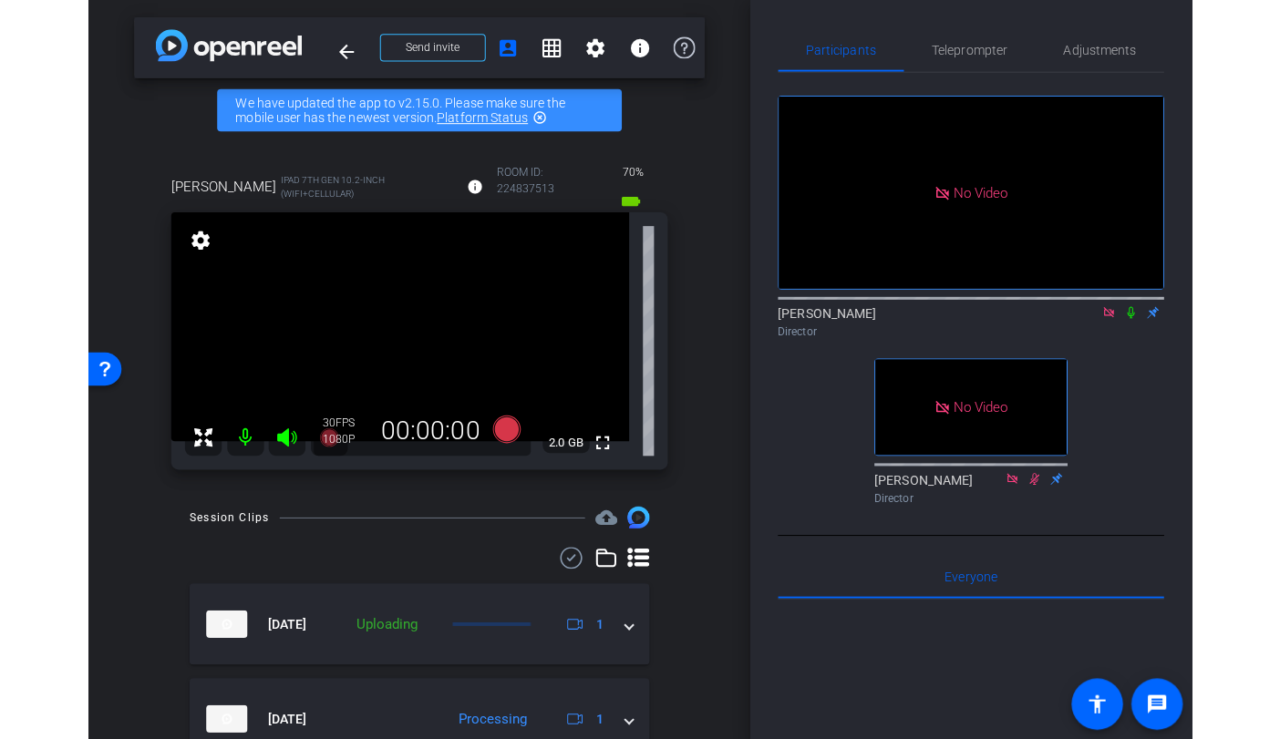
scroll to position [0, 0]
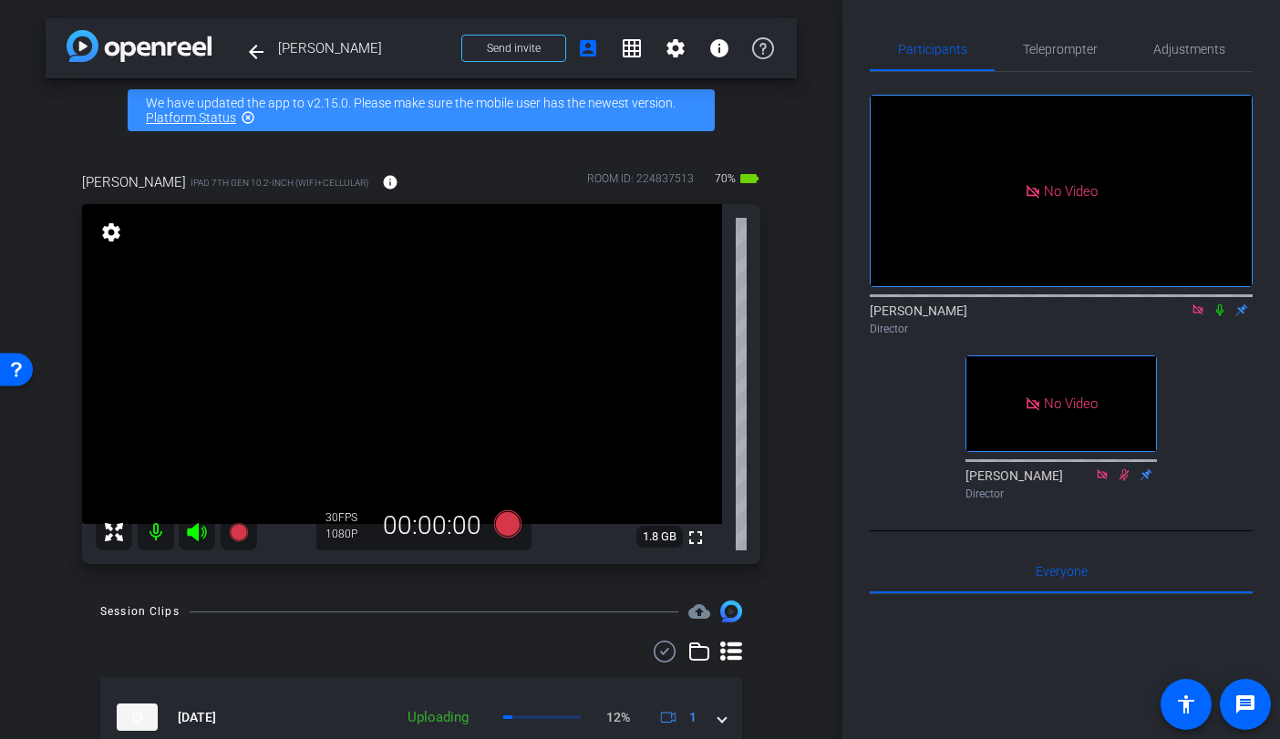
click at [1198, 314] on icon at bounding box center [1197, 309] width 10 height 10
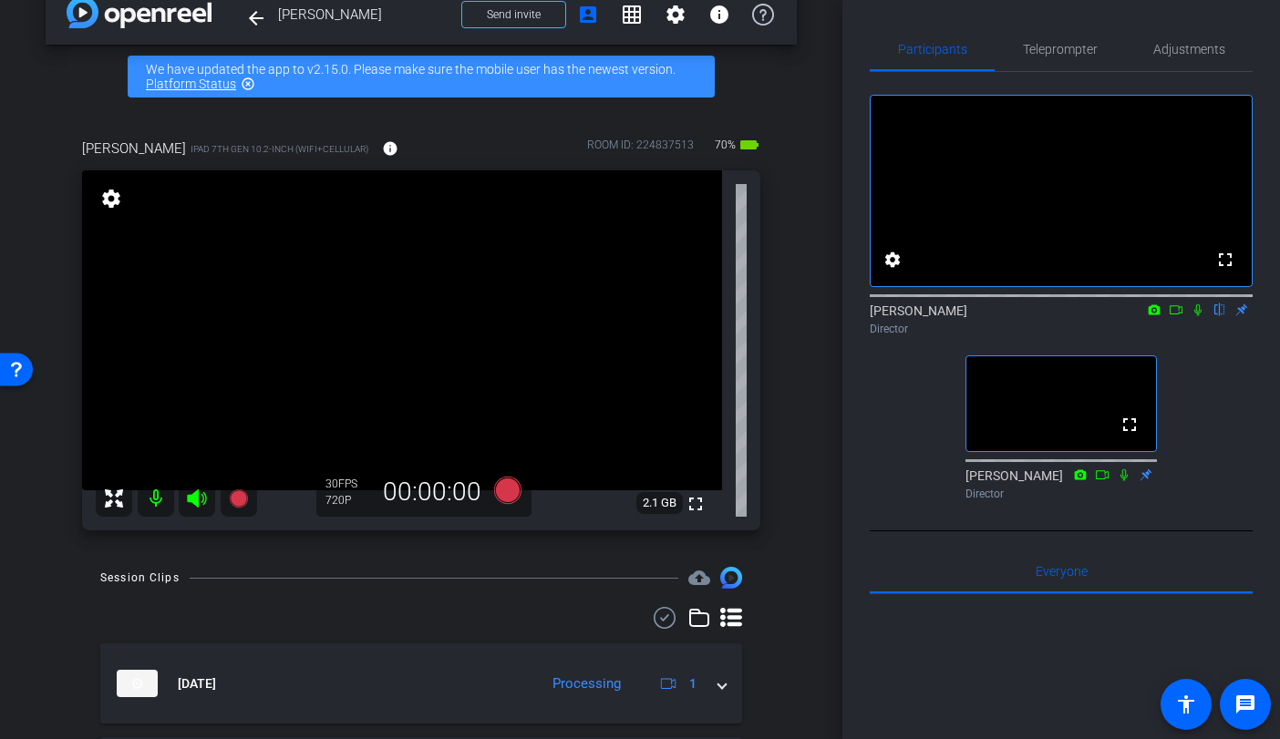
scroll to position [35, 0]
